Goal: Task Accomplishment & Management: Use online tool/utility

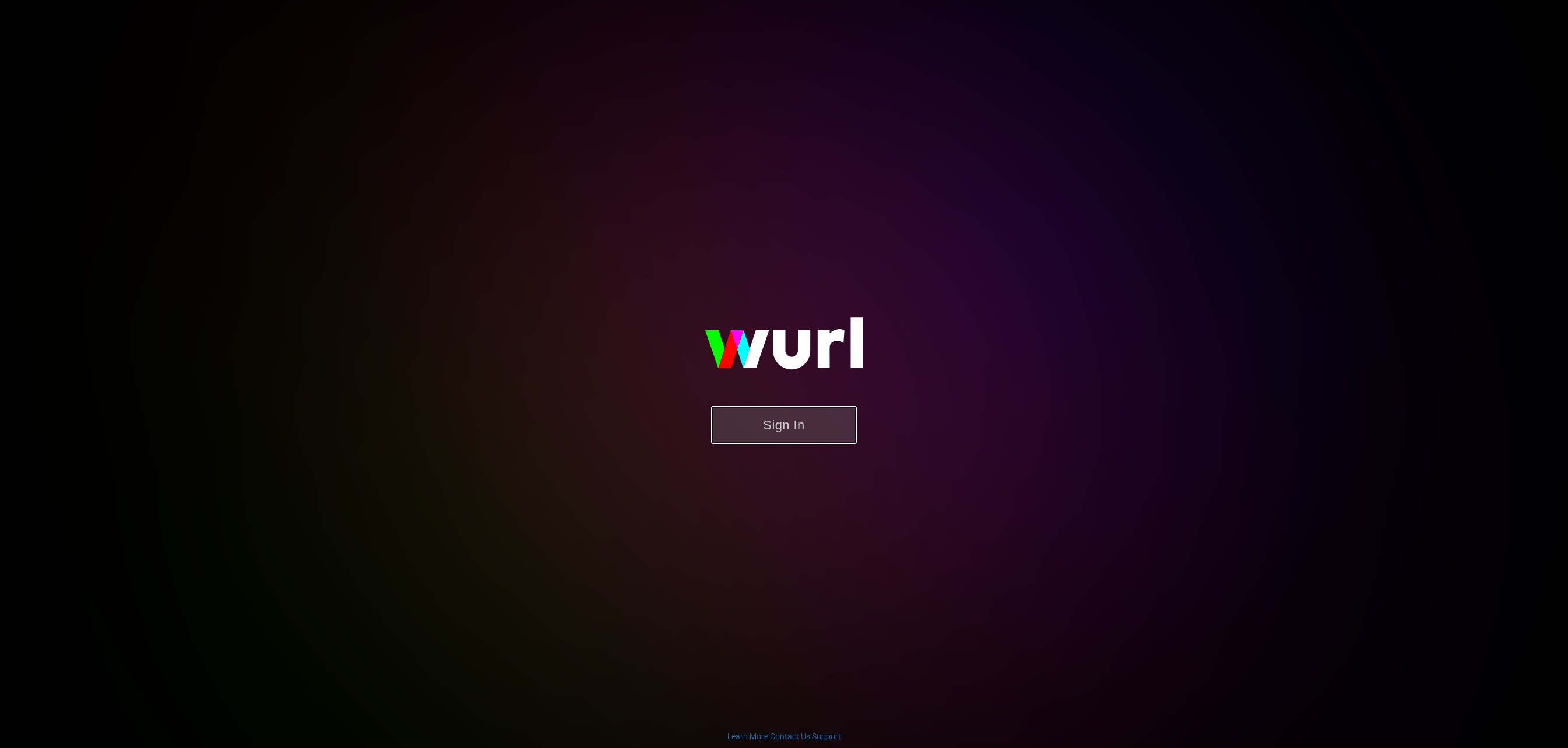
click at [812, 420] on button "Sign In" at bounding box center [784, 424] width 146 height 38
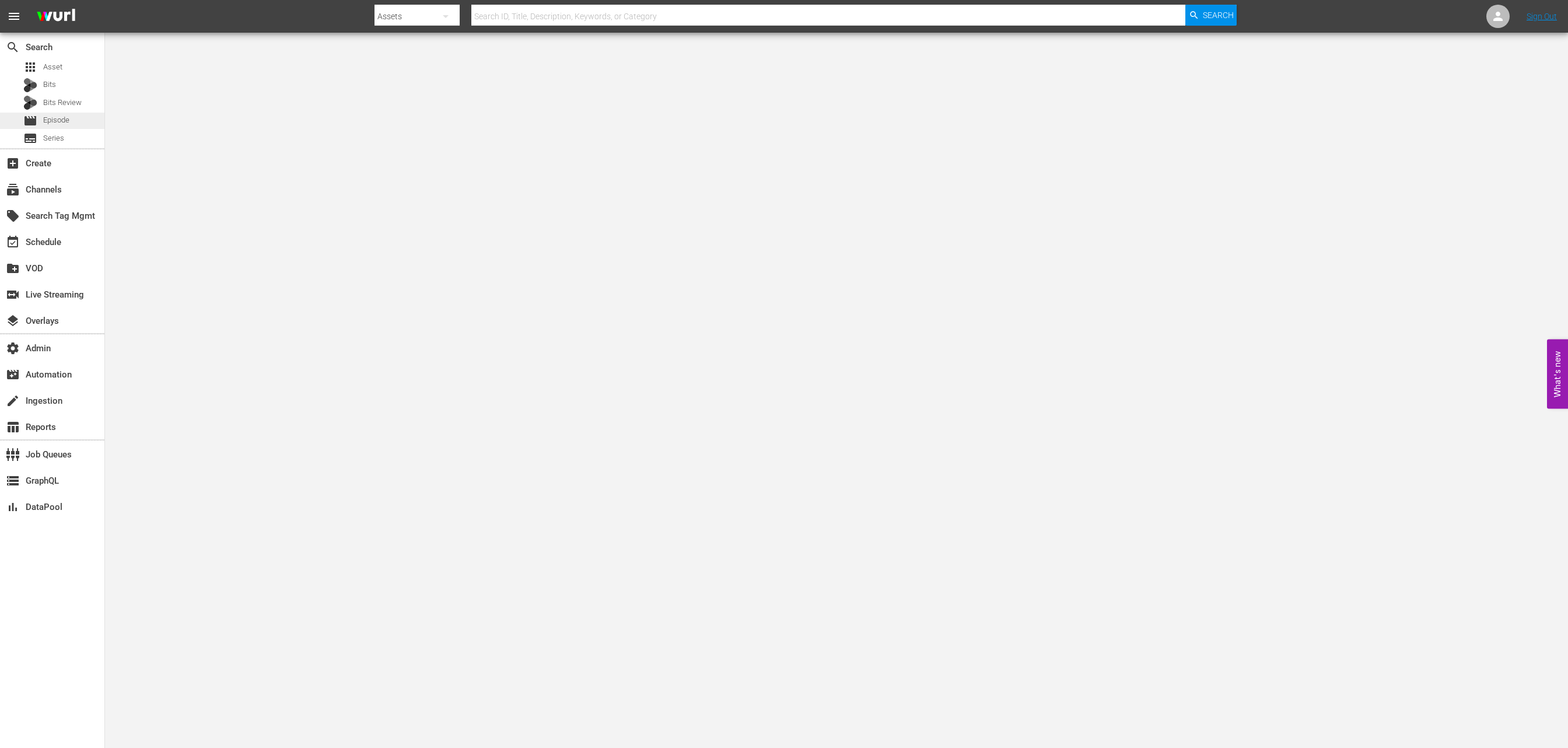
click at [41, 119] on div "movie Episode" at bounding box center [46, 120] width 46 height 16
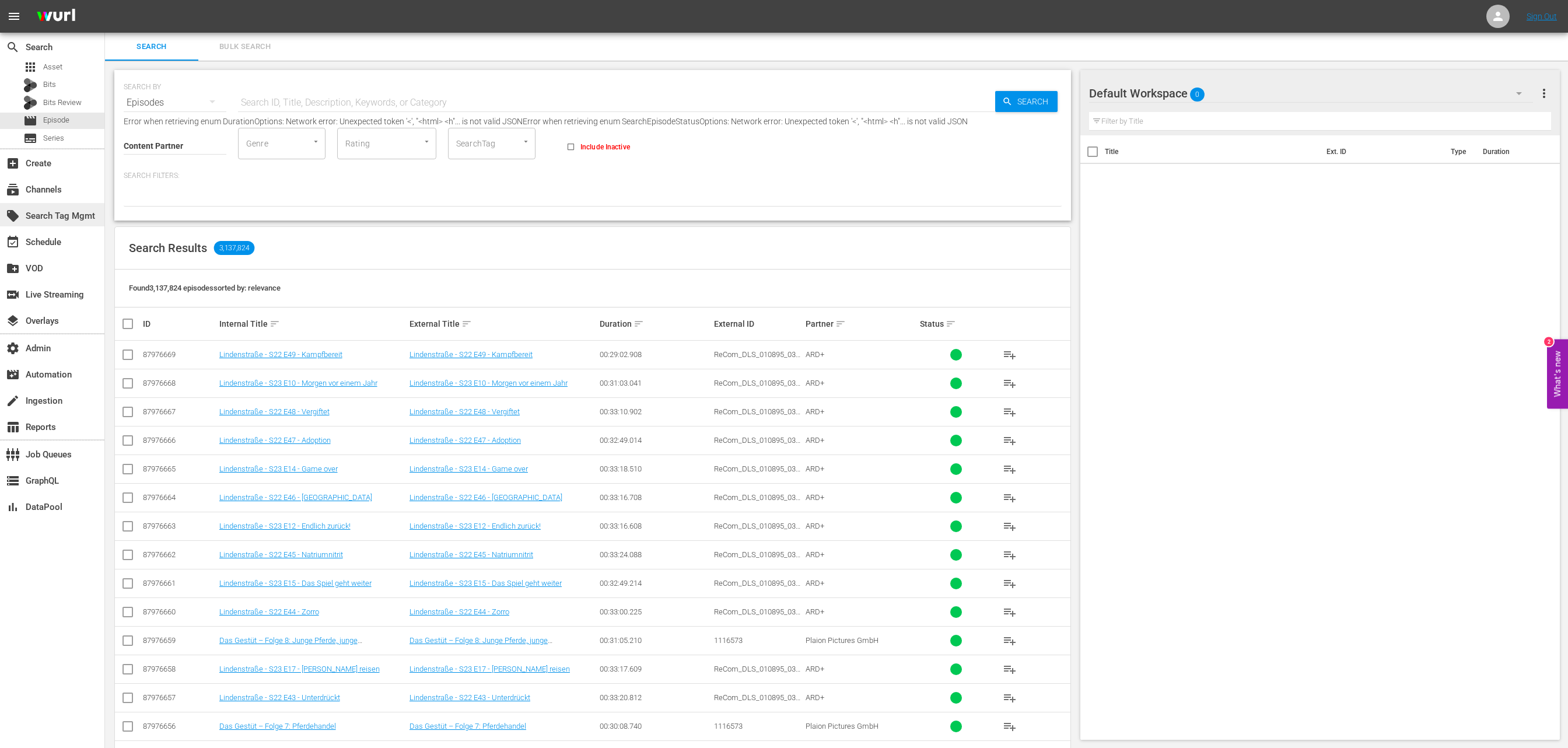
click at [59, 216] on div "local_offer Search Tag Mgmt" at bounding box center [32, 214] width 65 height 11
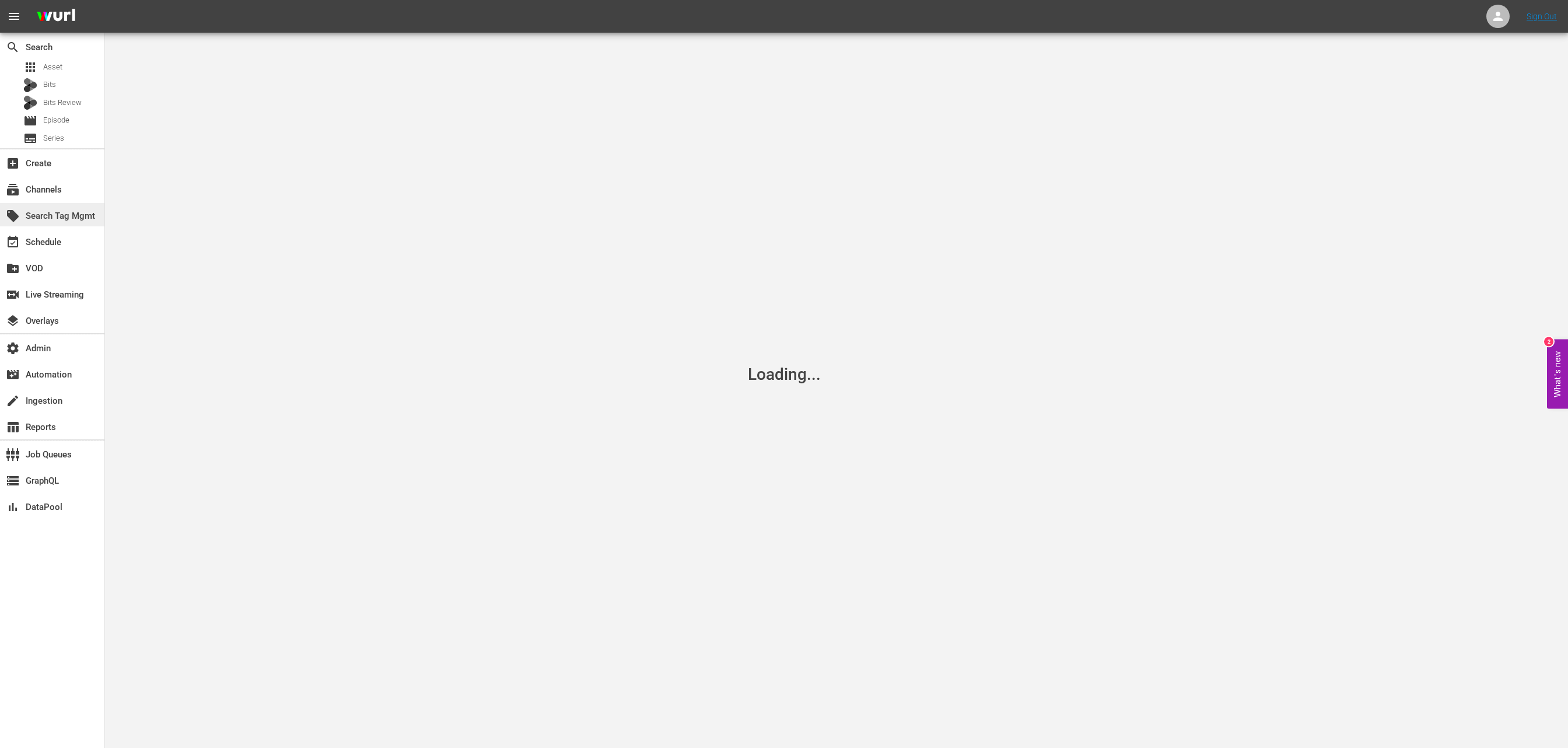
click at [59, 205] on div "local_offer Search Tag Mgmt" at bounding box center [52, 215] width 104 height 24
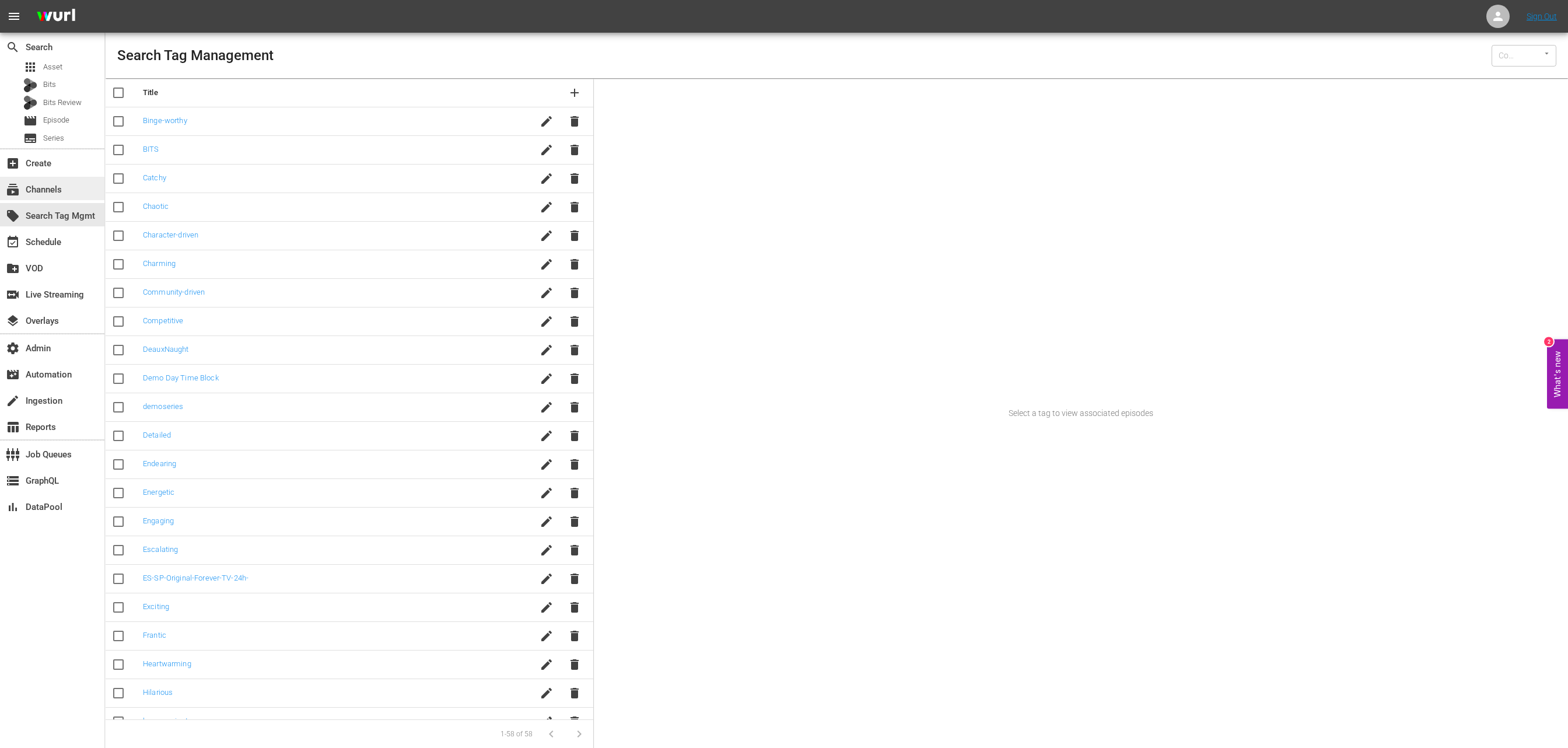
type input "Wurl (15)"
click at [59, 193] on div "subscriptions Channels" at bounding box center [32, 188] width 65 height 11
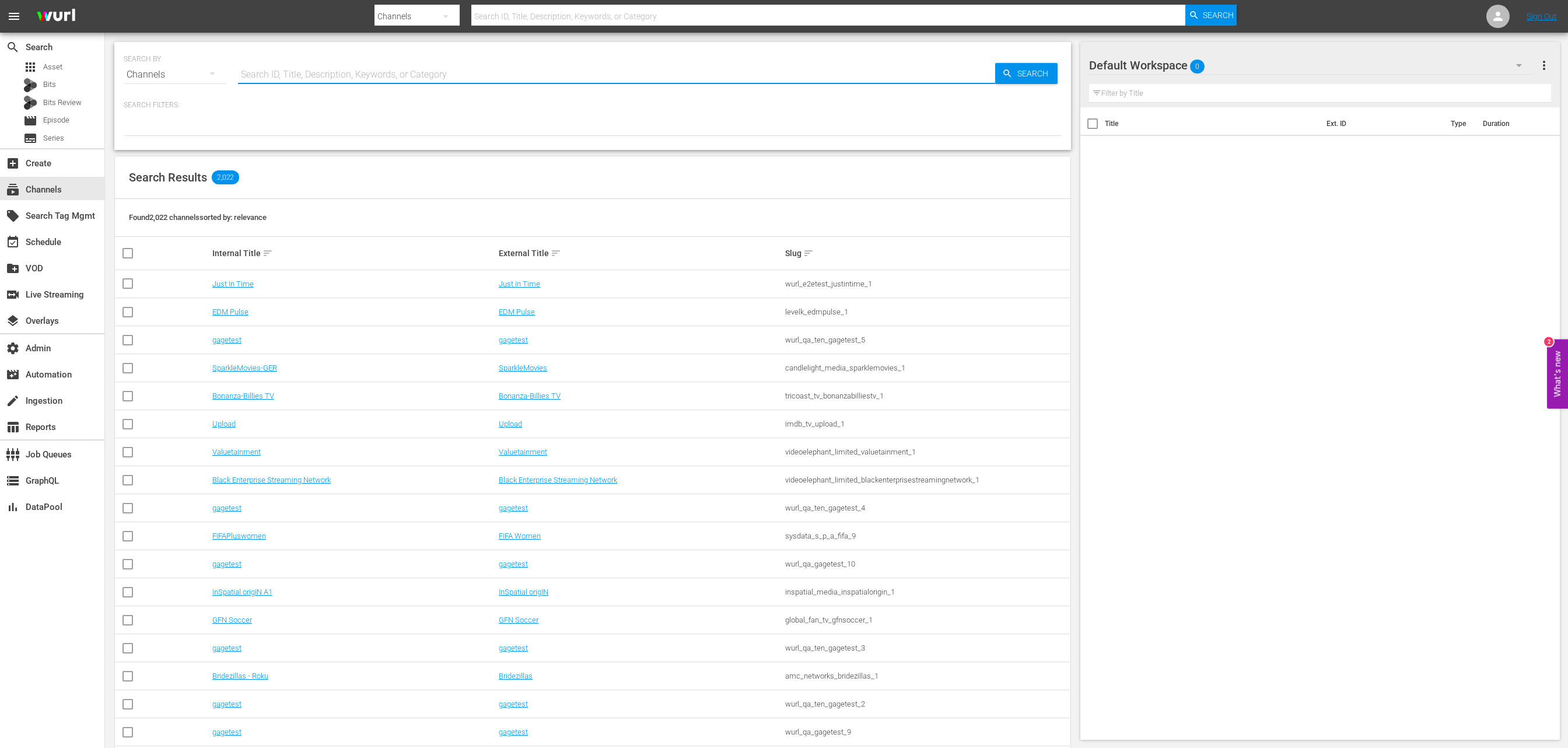
click at [345, 72] on input "text" at bounding box center [617, 74] width 757 height 28
type input "pfl"
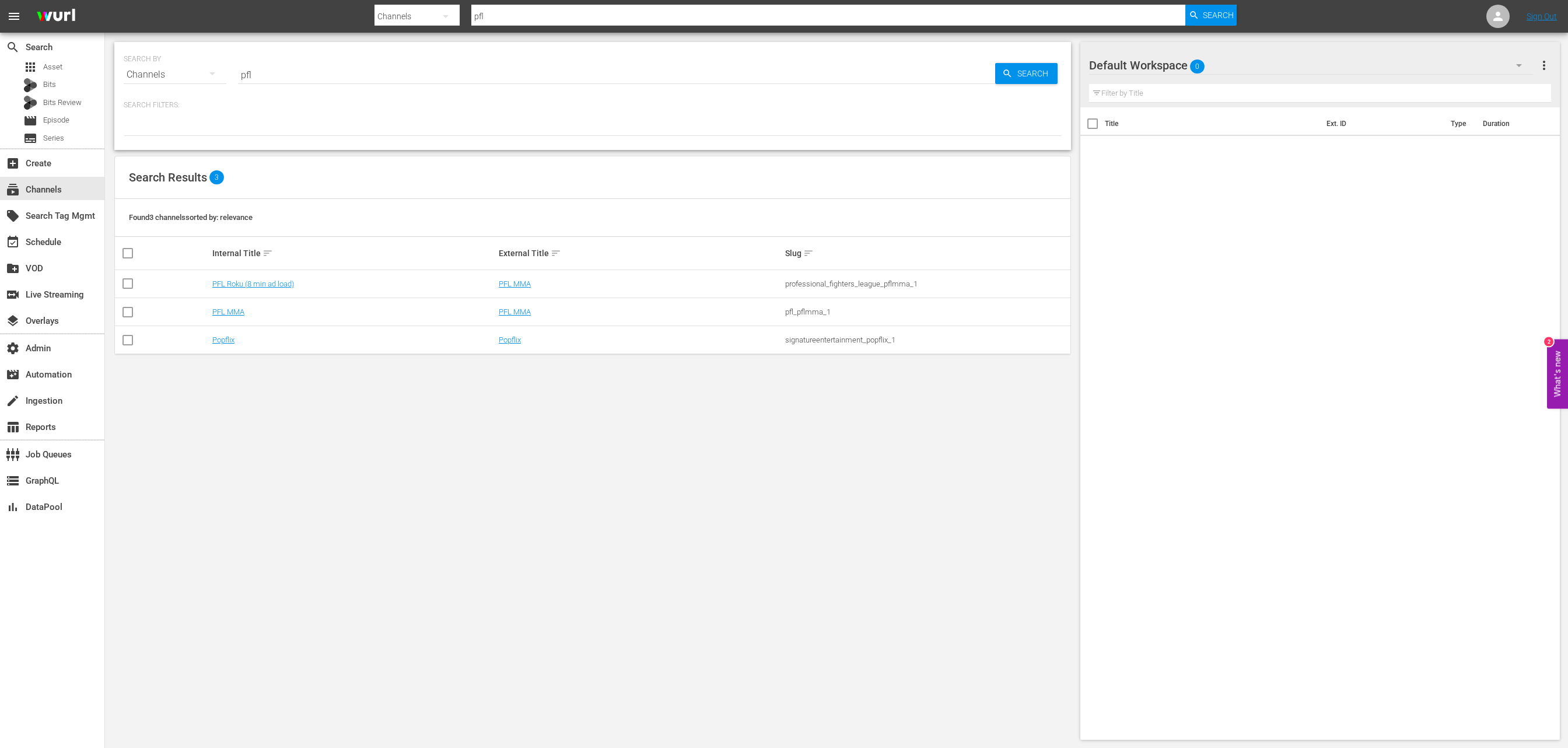
click at [359, 517] on div "SEARCH BY Search By Channels Search ID, Title, Description, Keywords, or Catego…" at bounding box center [592, 391] width 975 height 717
click at [263, 280] on link "PFL Roku (8 min ad load)" at bounding box center [253, 284] width 82 height 9
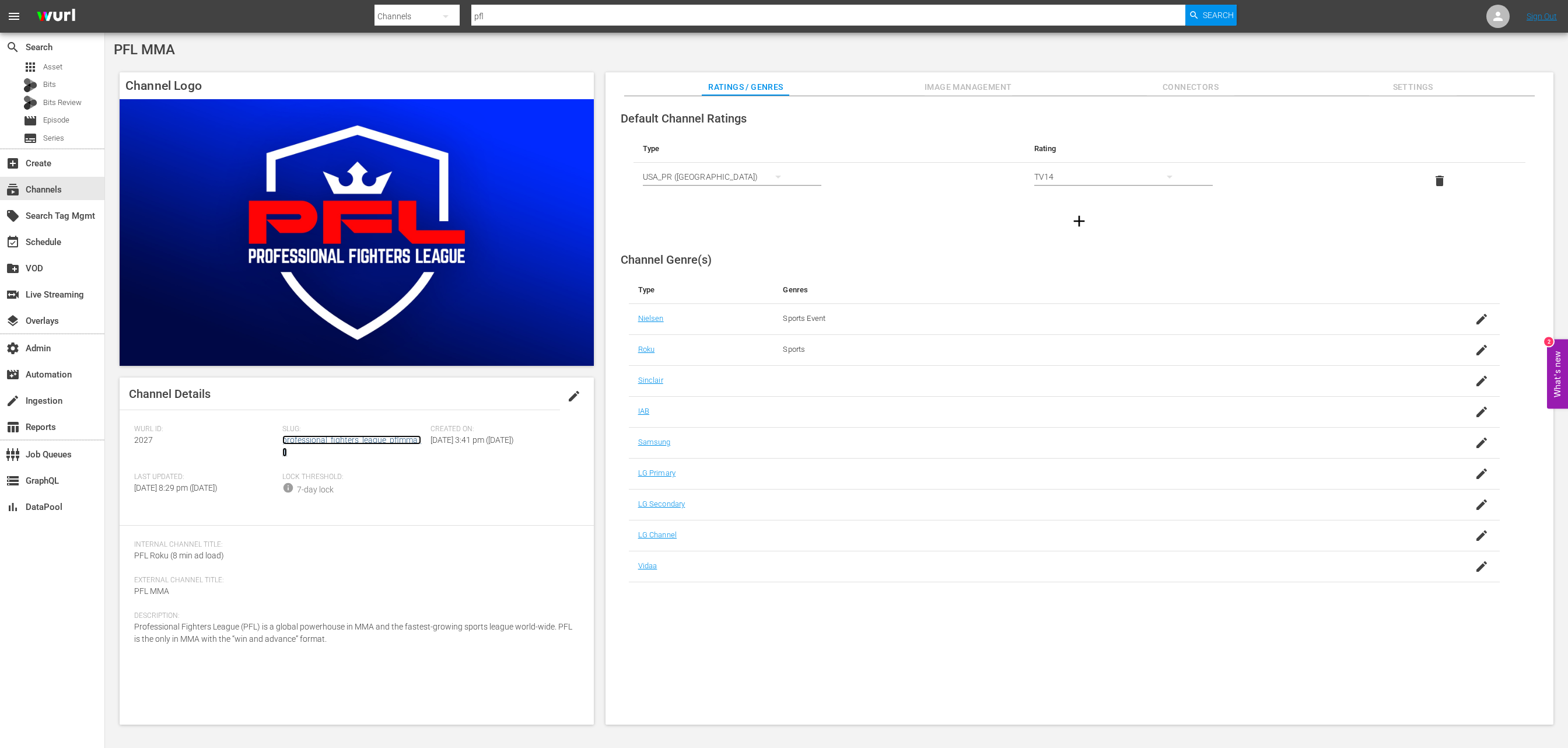
click at [321, 438] on link "professional_fighters_league_pflmma_1" at bounding box center [352, 446] width 139 height 21
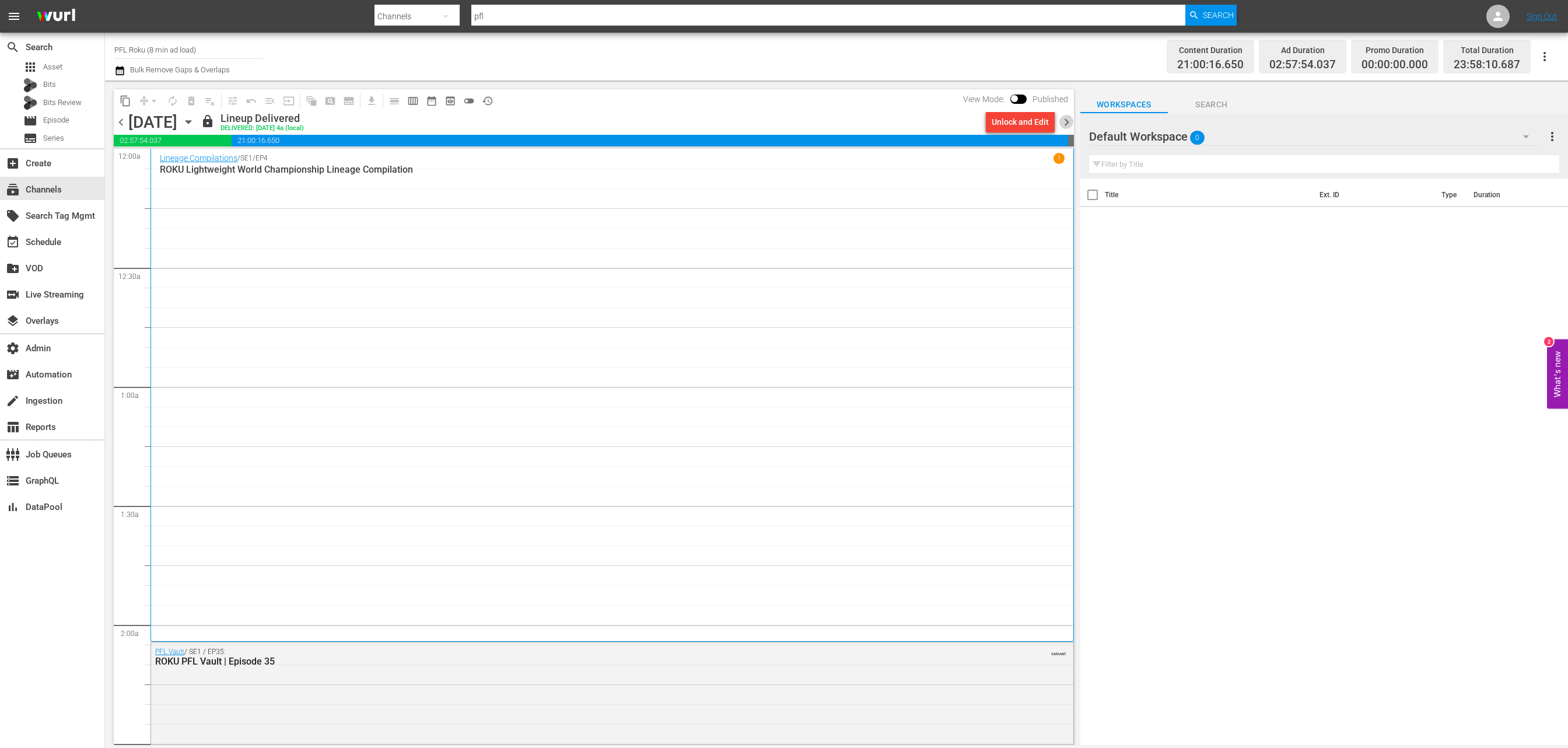
click at [1067, 120] on span "chevron_right" at bounding box center [1067, 122] width 14 height 14
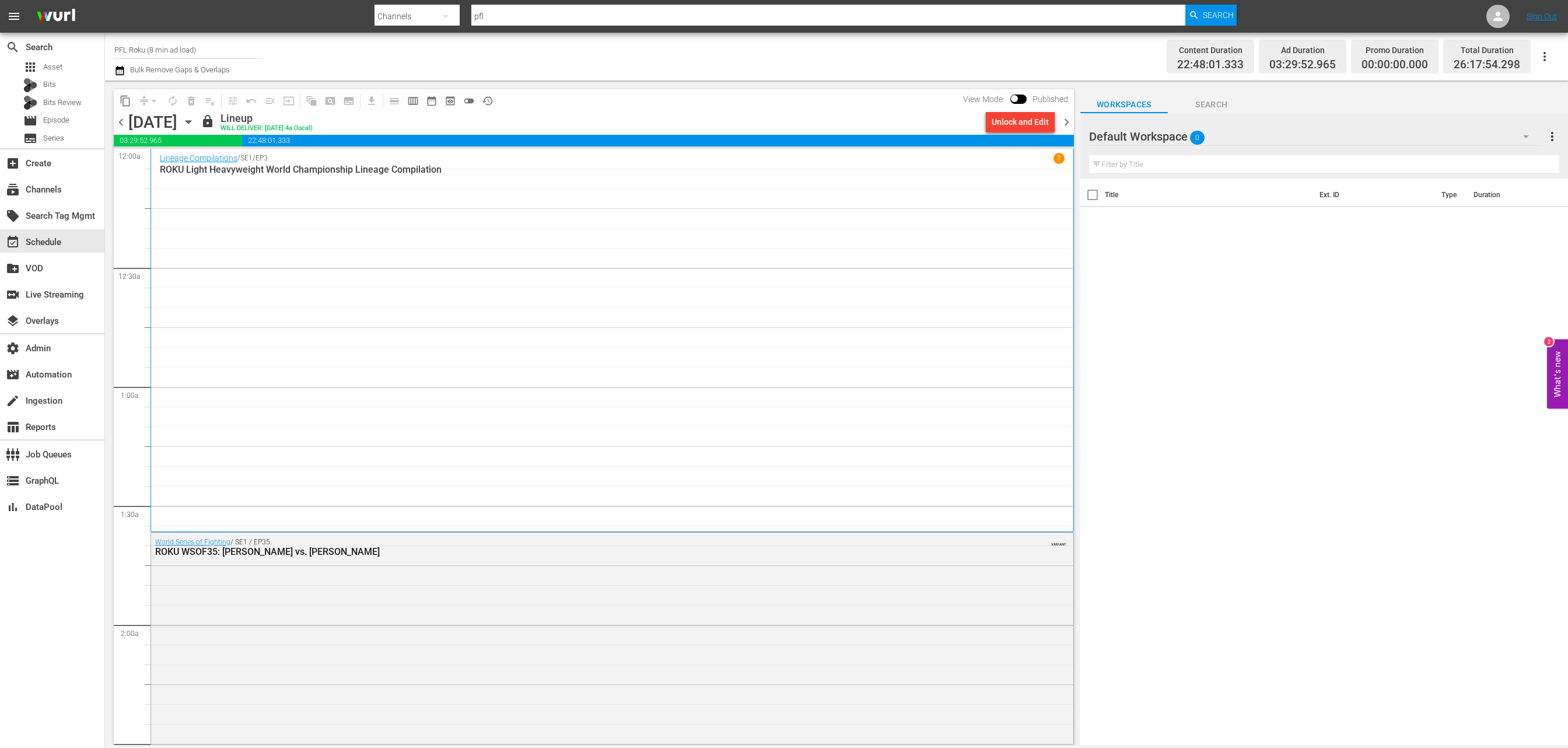
click at [584, 267] on div "Lineage Compilations / SE1 / EP3 1 ROKU Light Heavyweight World Championship Li…" at bounding box center [612, 340] width 905 height 374
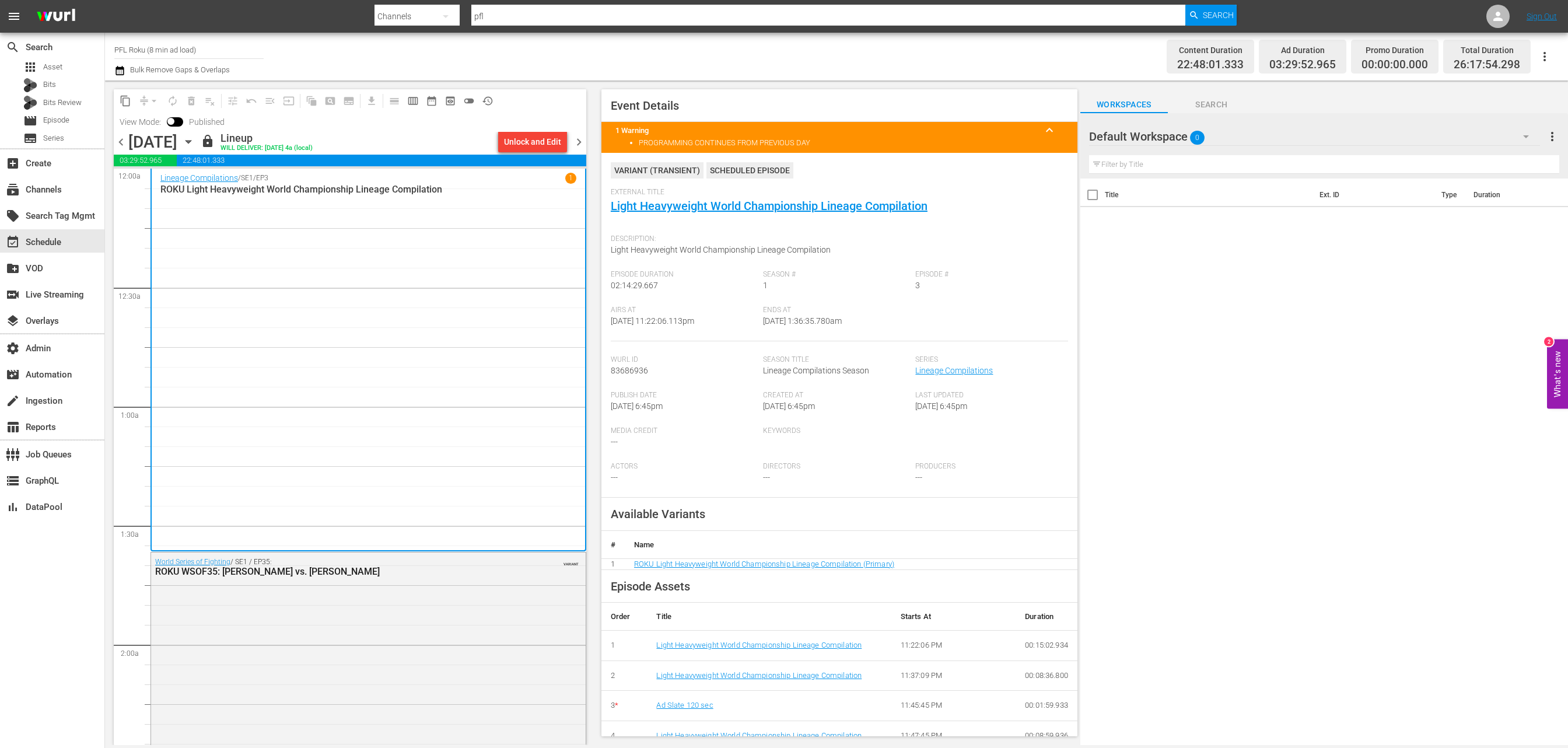
click at [527, 63] on div "Channel Title PFL Roku (8 min ad load) Bulk Remove Gaps & Overlaps" at bounding box center [509, 57] width 788 height 42
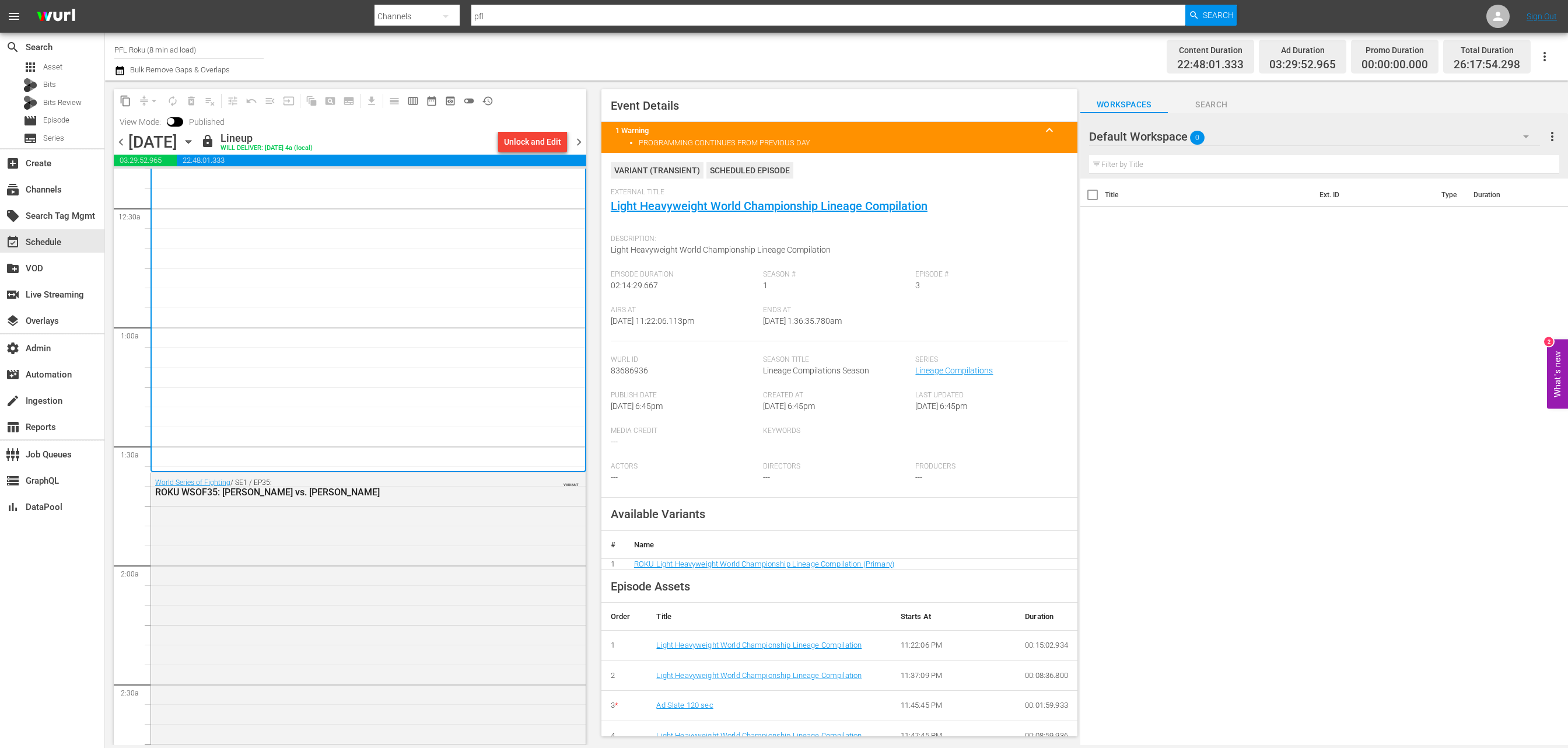
scroll to position [81, 0]
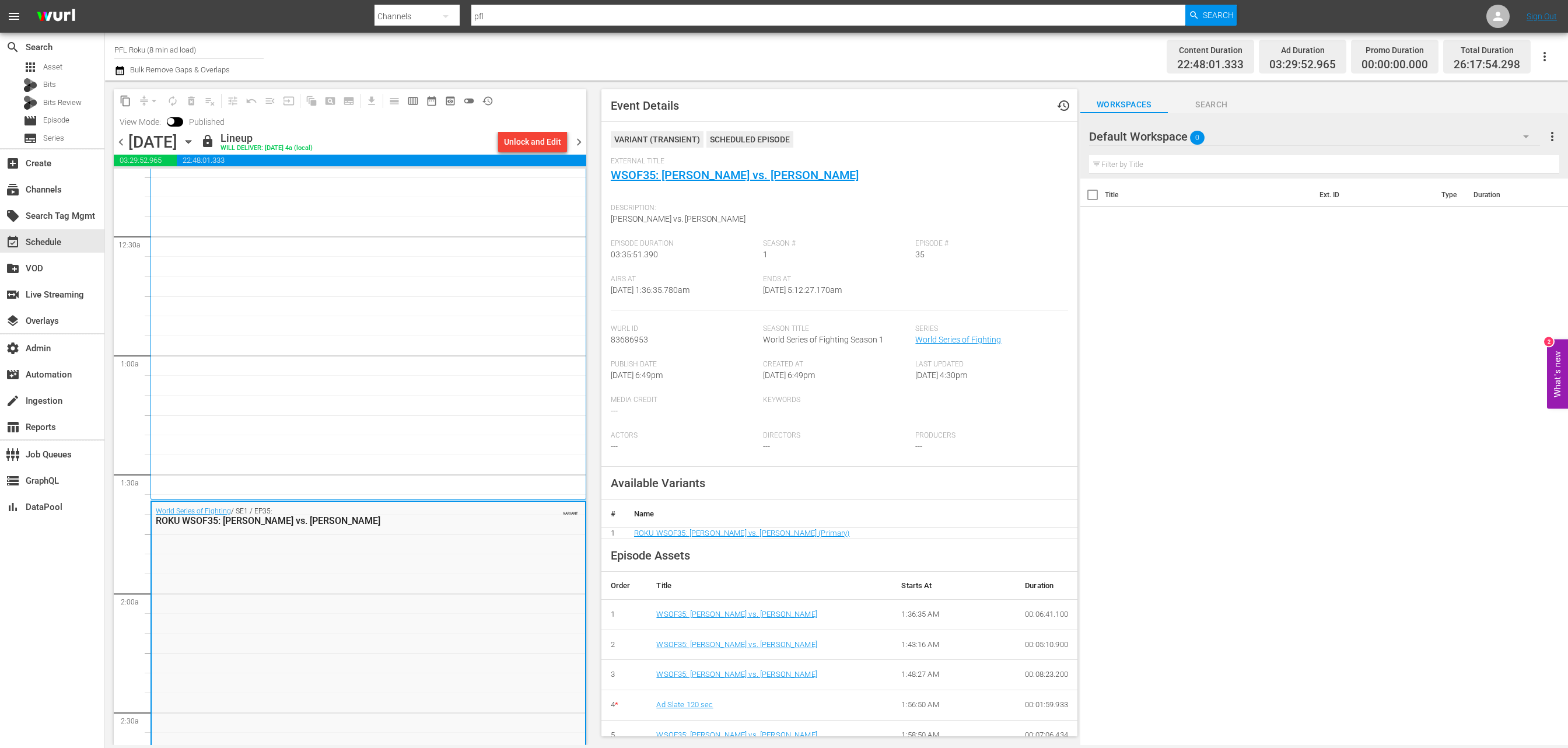
scroll to position [0, 0]
